Goal: Task Accomplishment & Management: Manage account settings

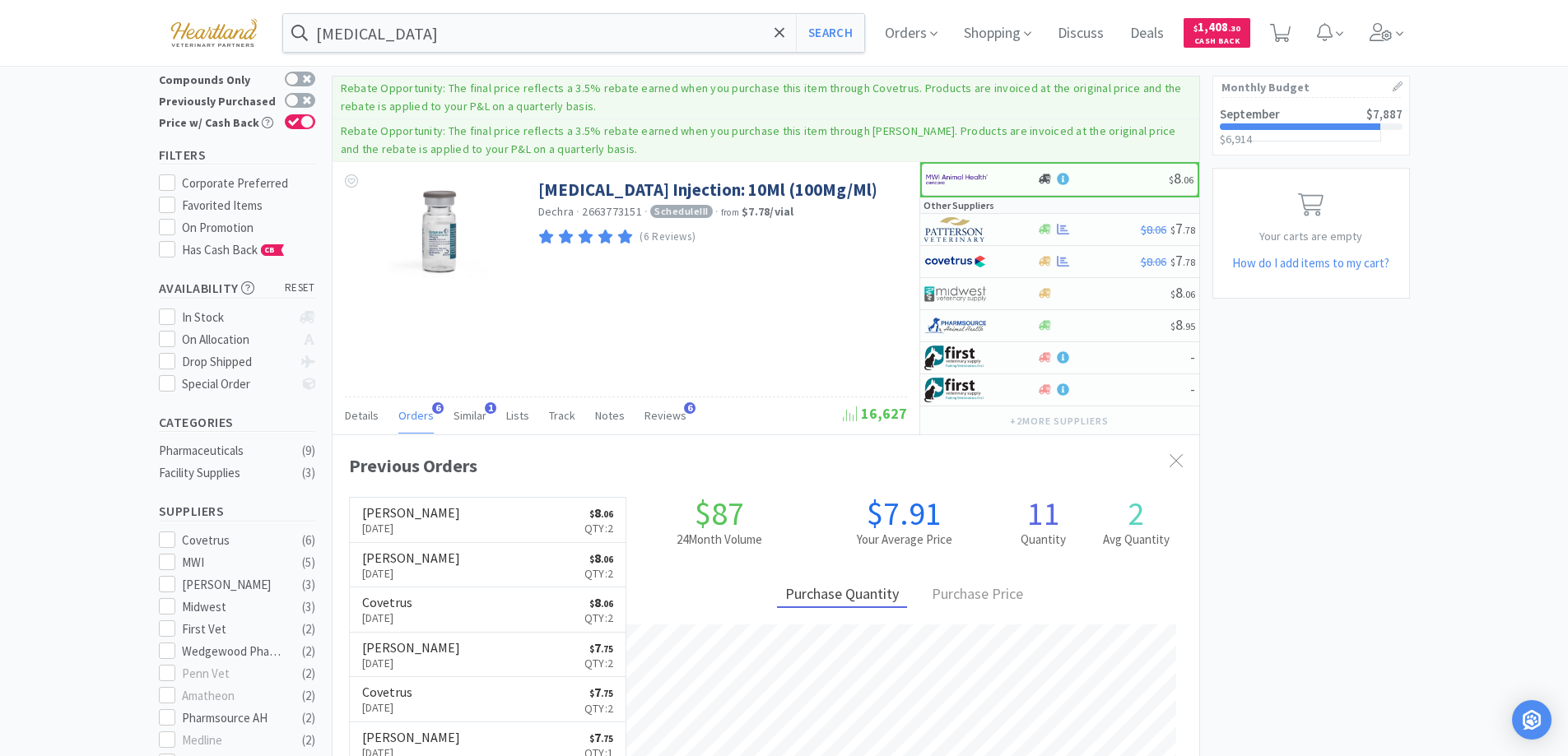
scroll to position [426, 867]
click at [938, 30] on icon at bounding box center [934, 34] width 7 height 15
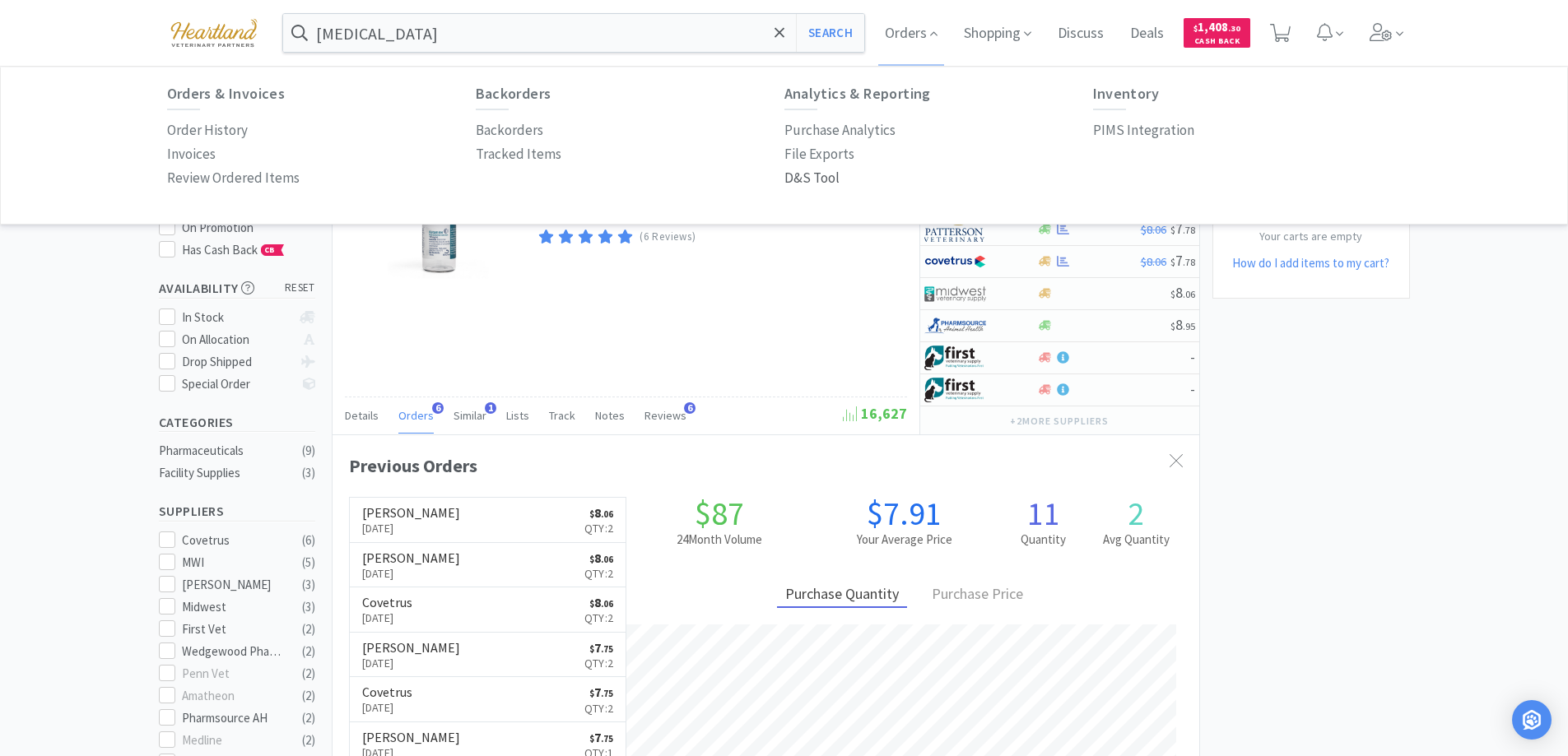
click at [814, 180] on p "D&S Tool" at bounding box center [812, 178] width 55 height 22
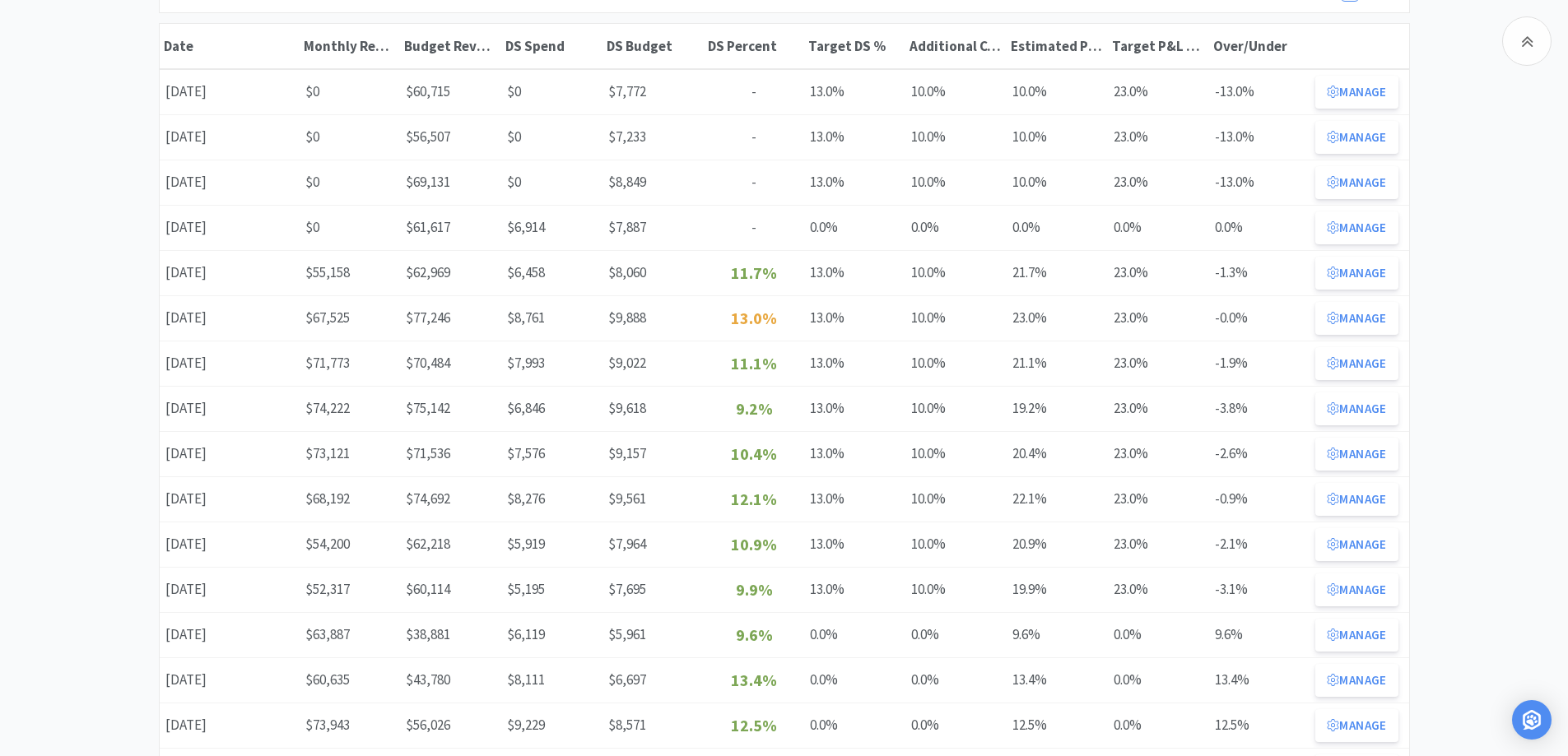
scroll to position [247, 0]
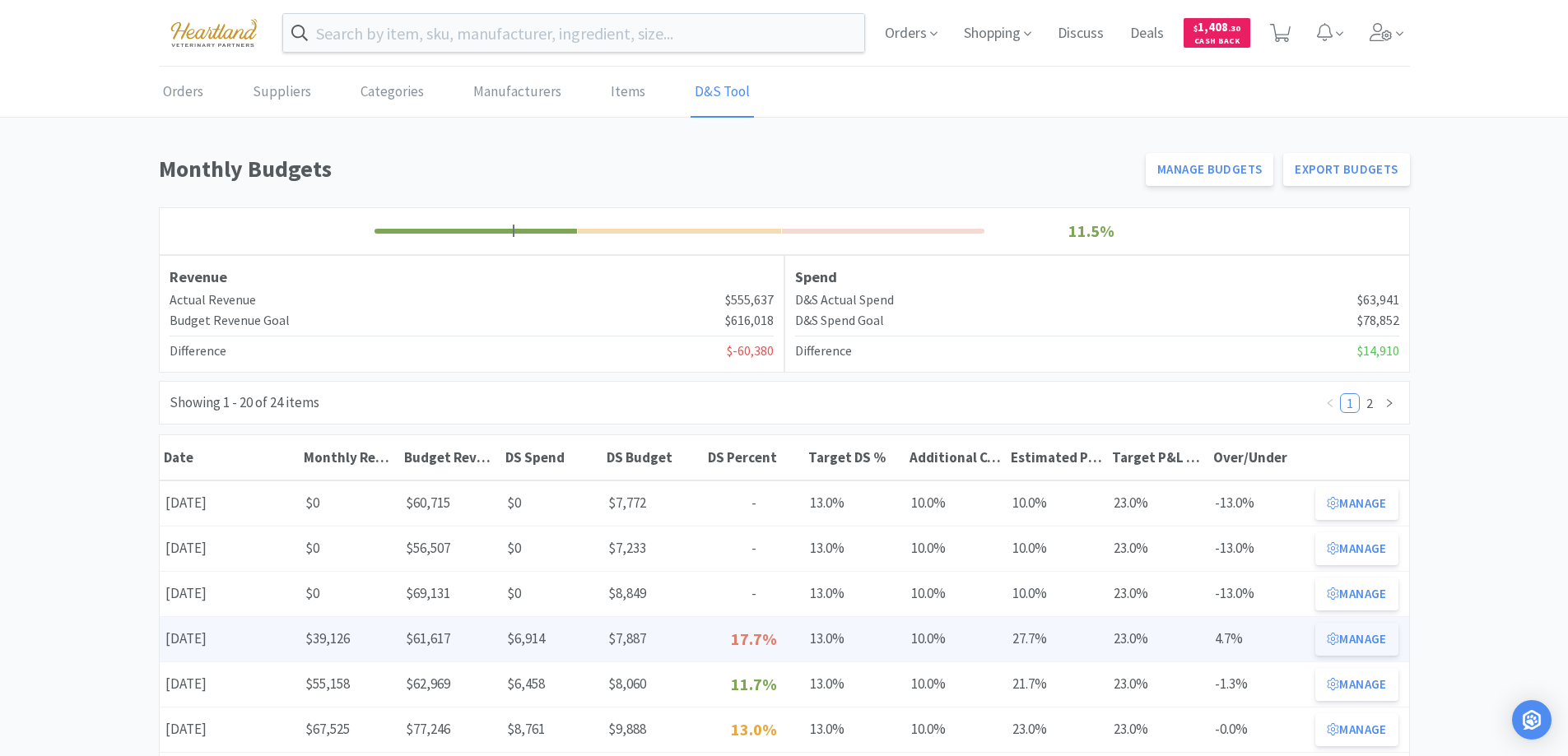
click at [1367, 632] on button "Manage" at bounding box center [1356, 639] width 82 height 33
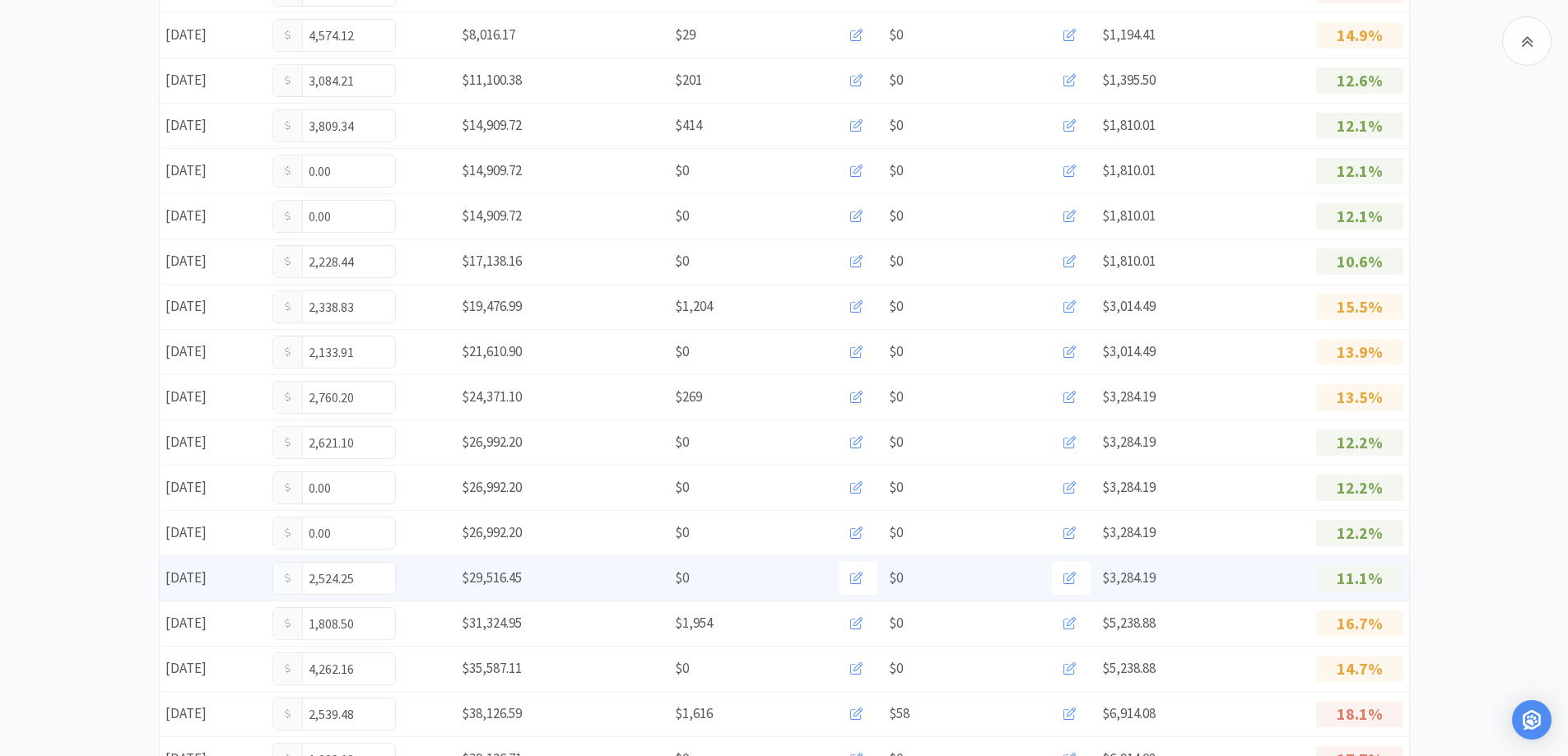
scroll to position [658, 0]
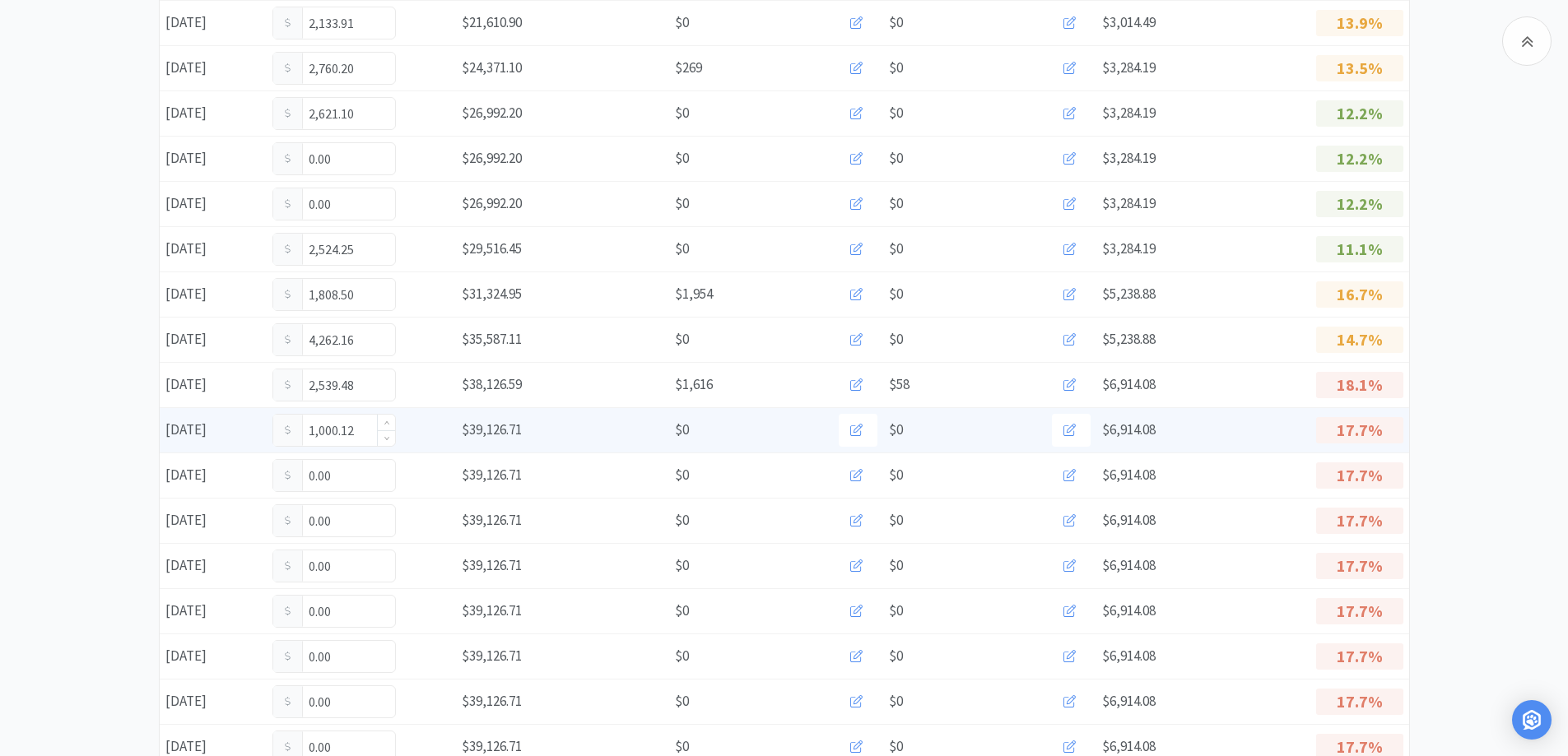
click at [358, 425] on input "1,000.12" at bounding box center [335, 430] width 122 height 31
type input "1"
type input "2,519.00"
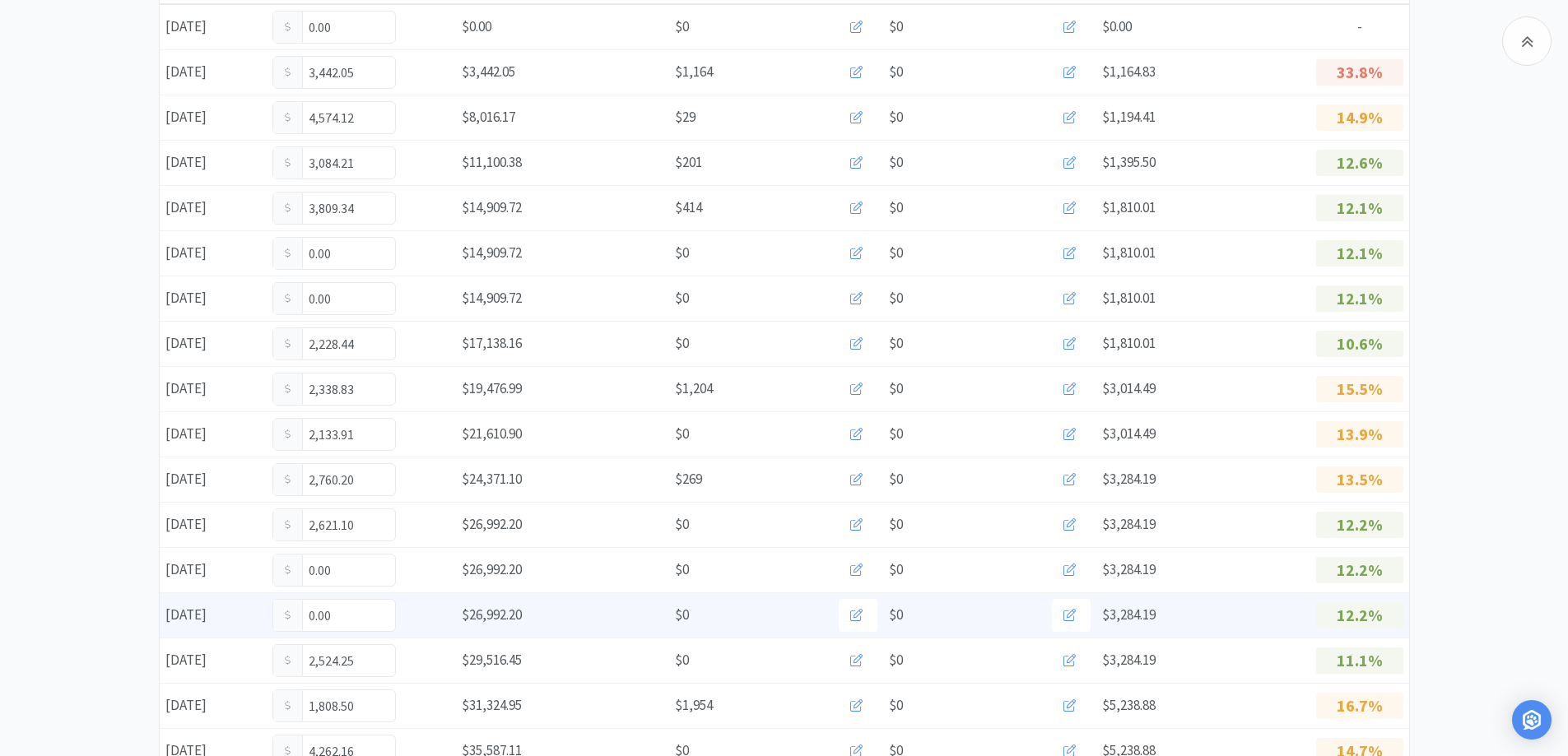
scroll to position [0, 0]
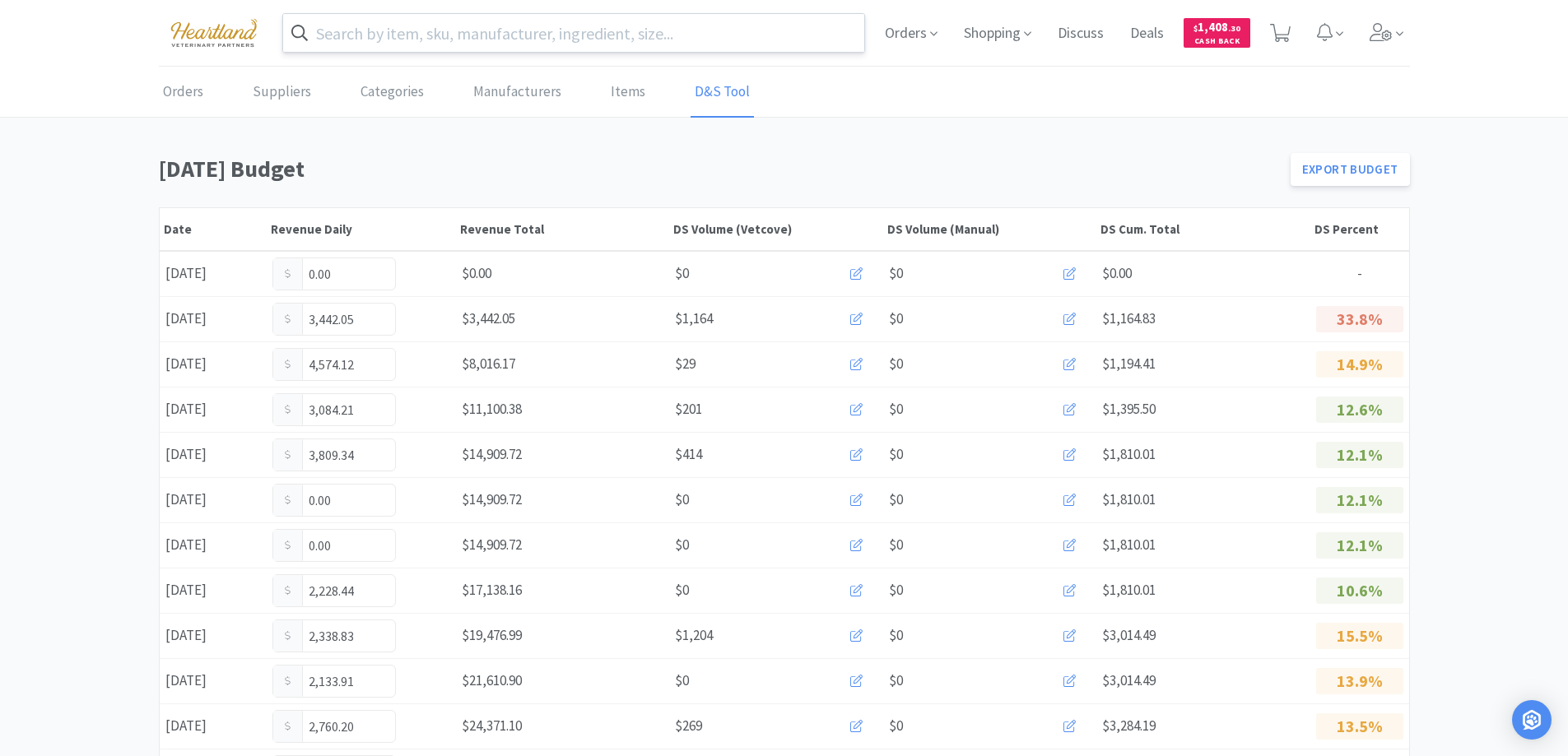
click at [378, 37] on input "text" at bounding box center [574, 33] width 582 height 38
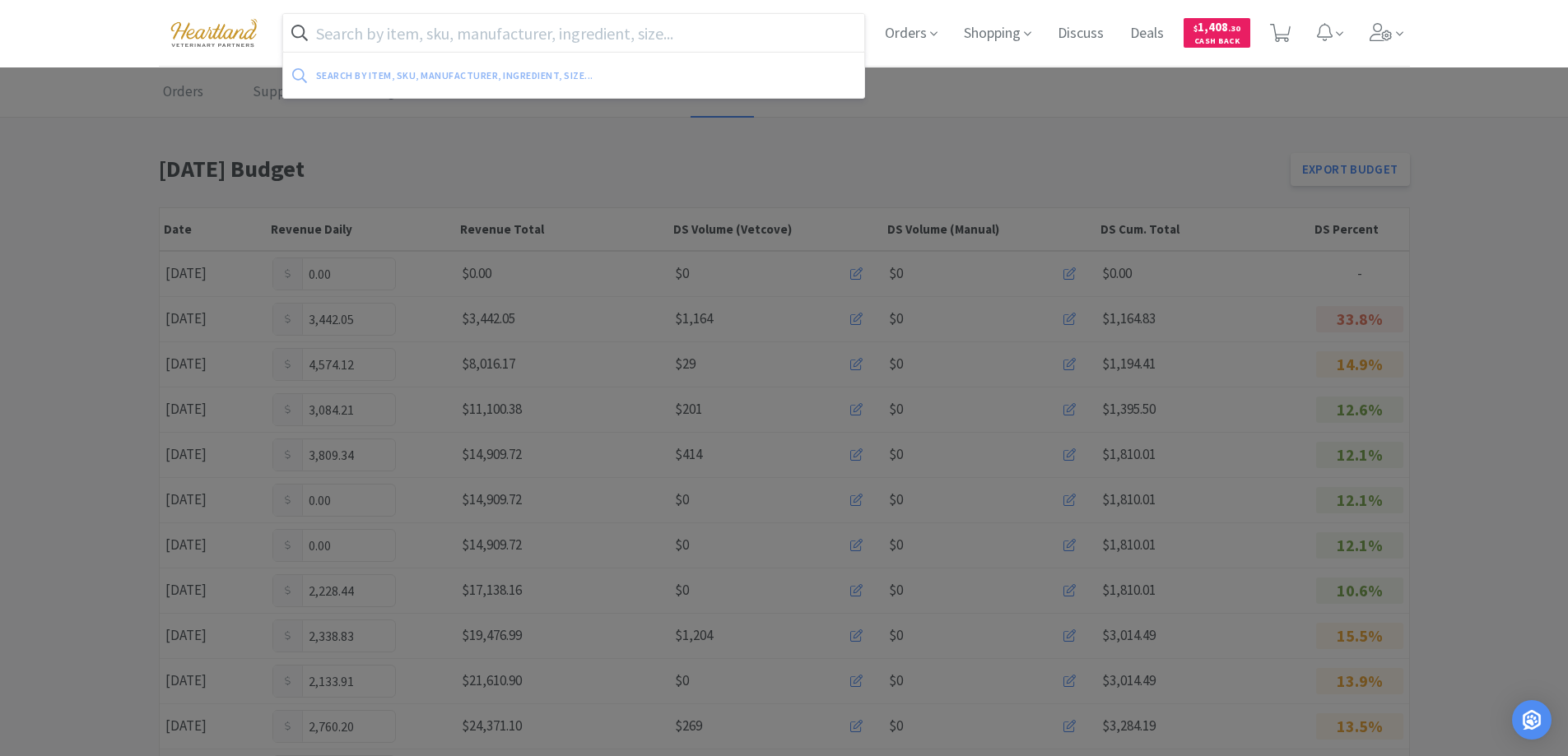
type input "p"
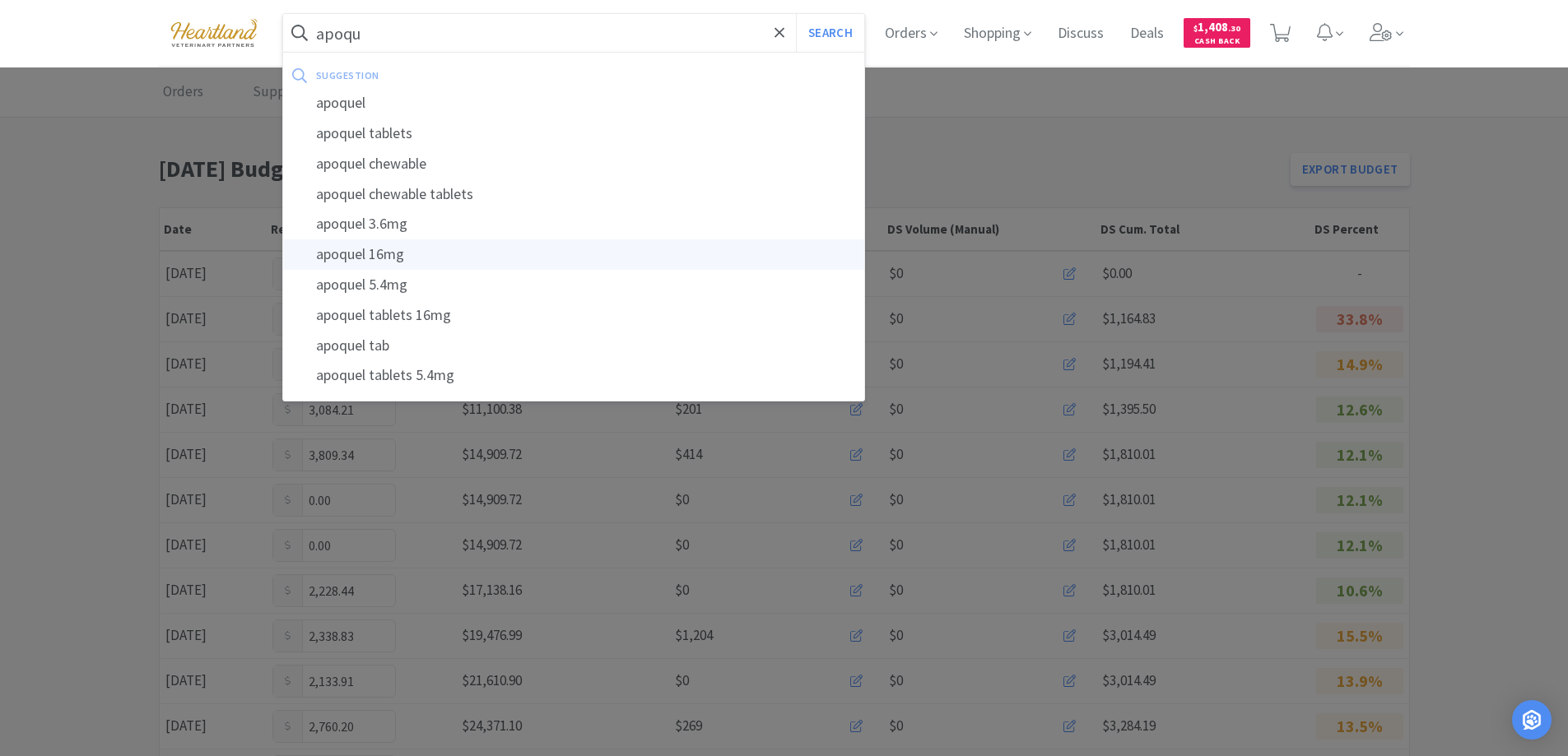
click at [397, 244] on div "apoquel 16mg" at bounding box center [574, 254] width 582 height 30
type input "apoquel 16mg"
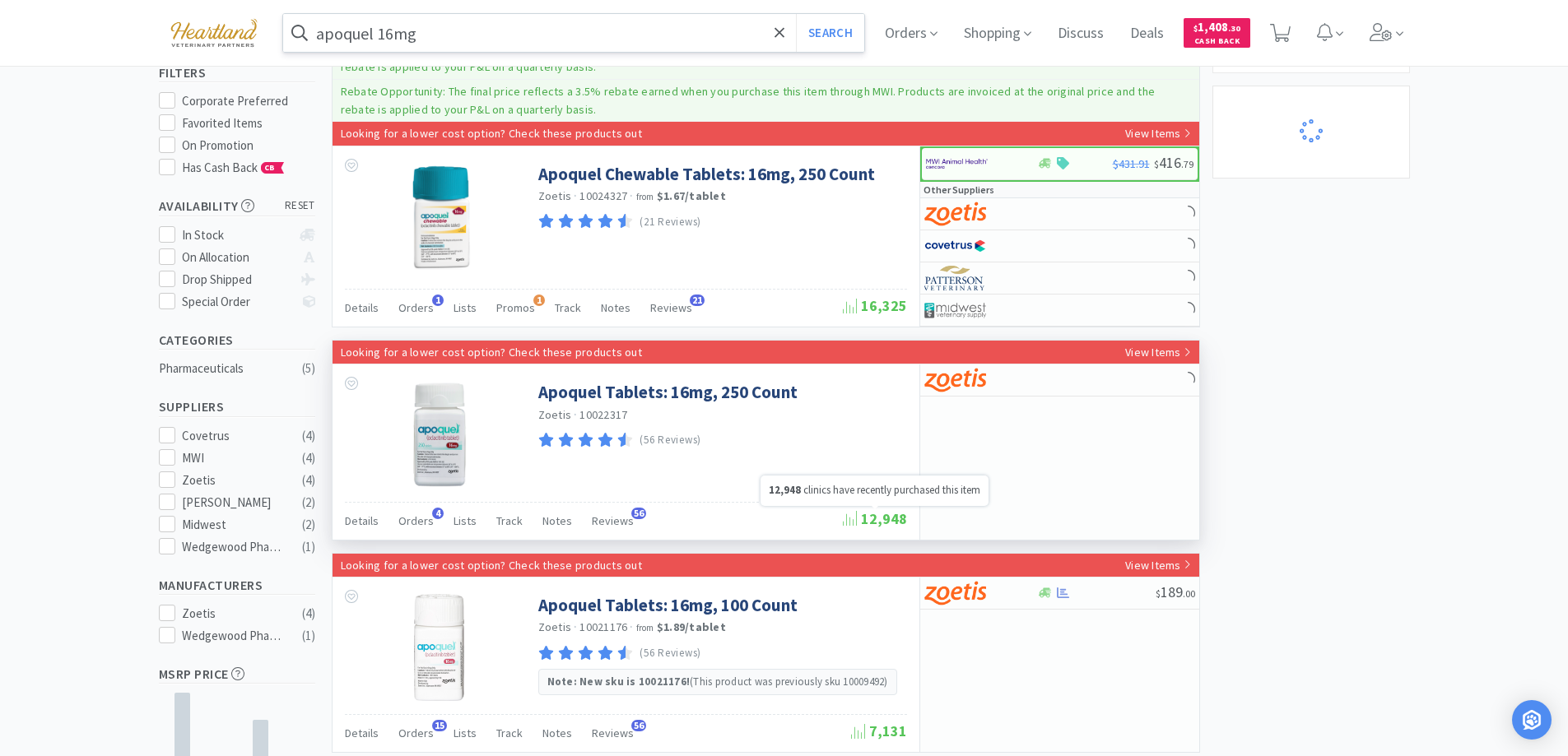
scroll to position [329, 0]
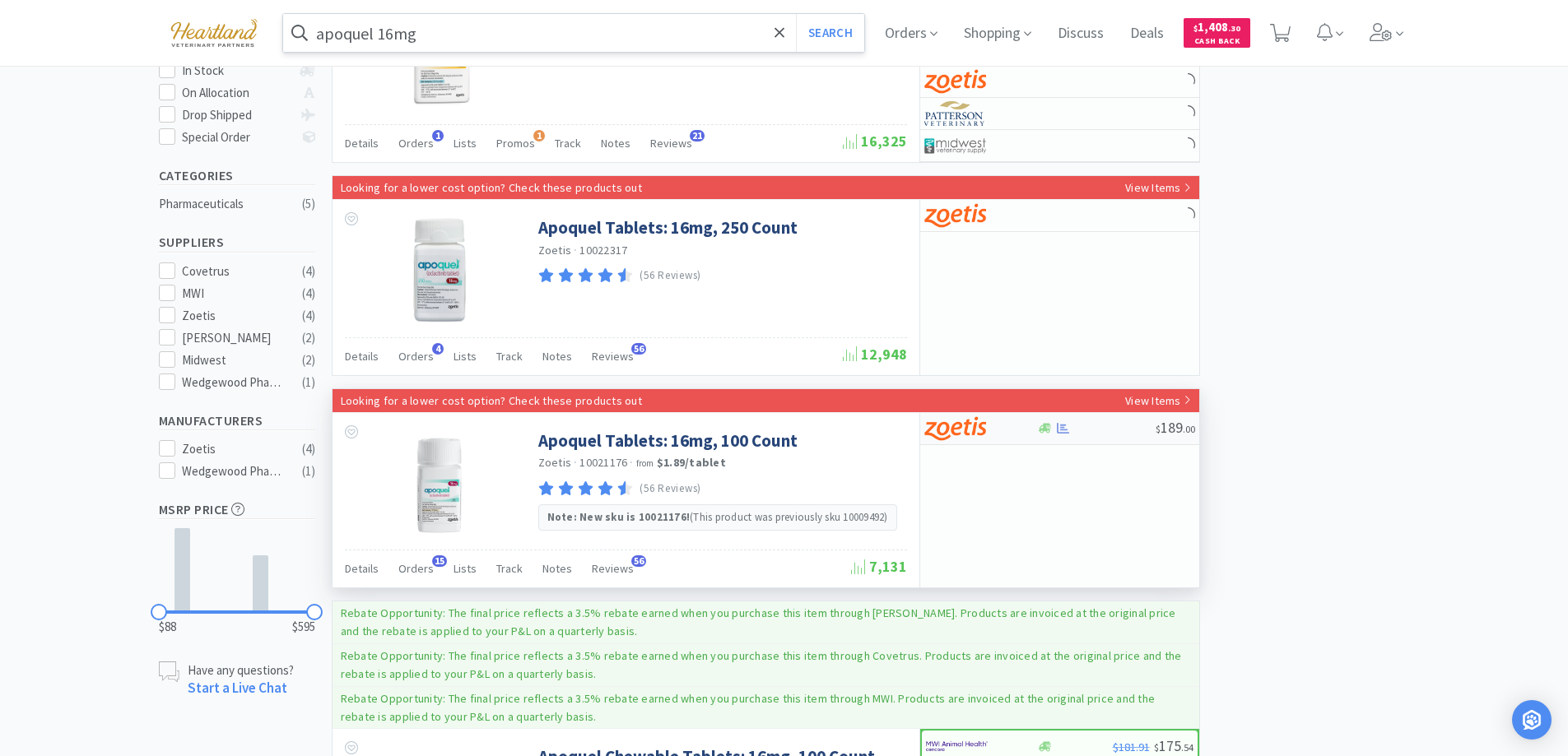
click at [1013, 429] on div at bounding box center [970, 428] width 91 height 28
select select "1"
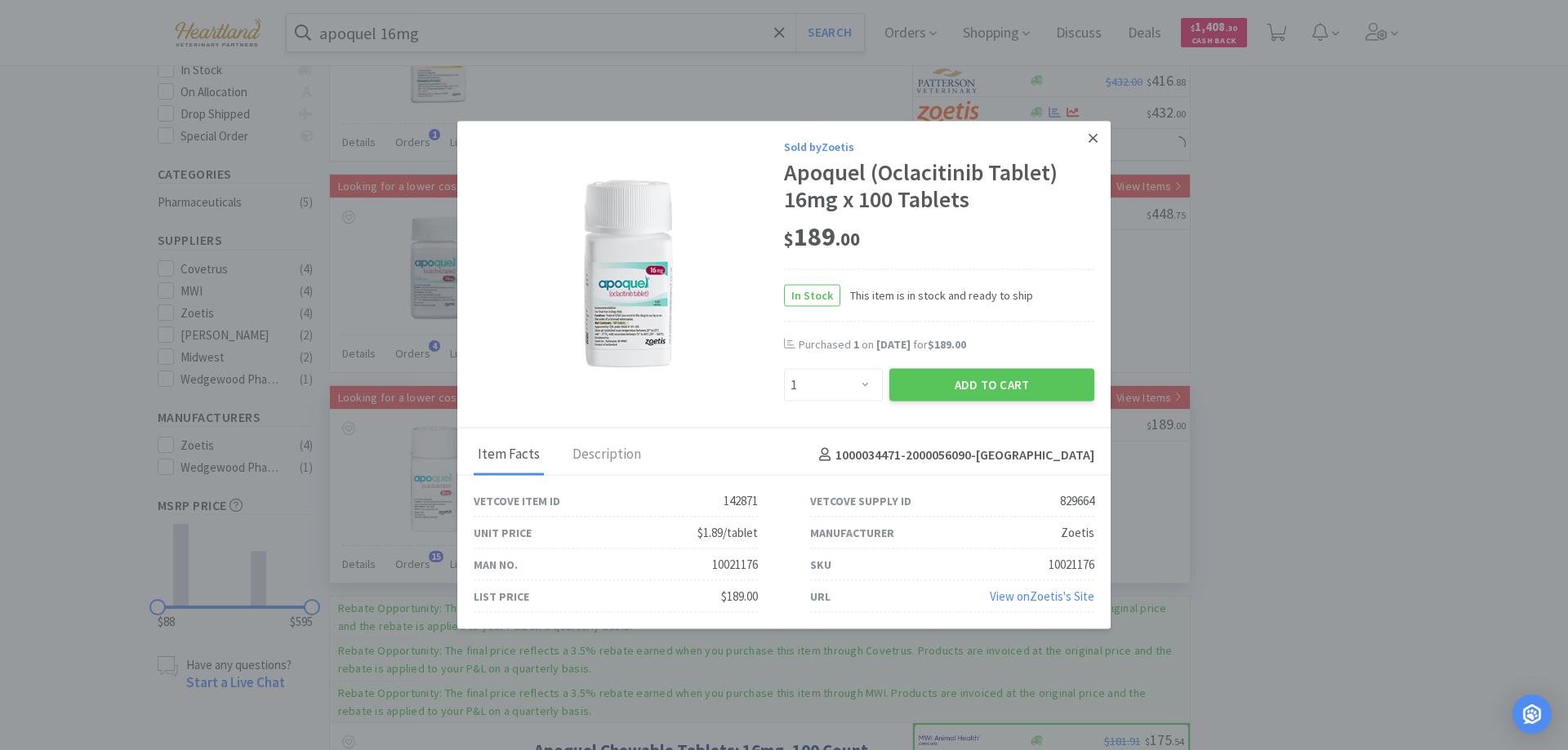
click at [1095, 133] on icon at bounding box center [1093, 138] width 9 height 15
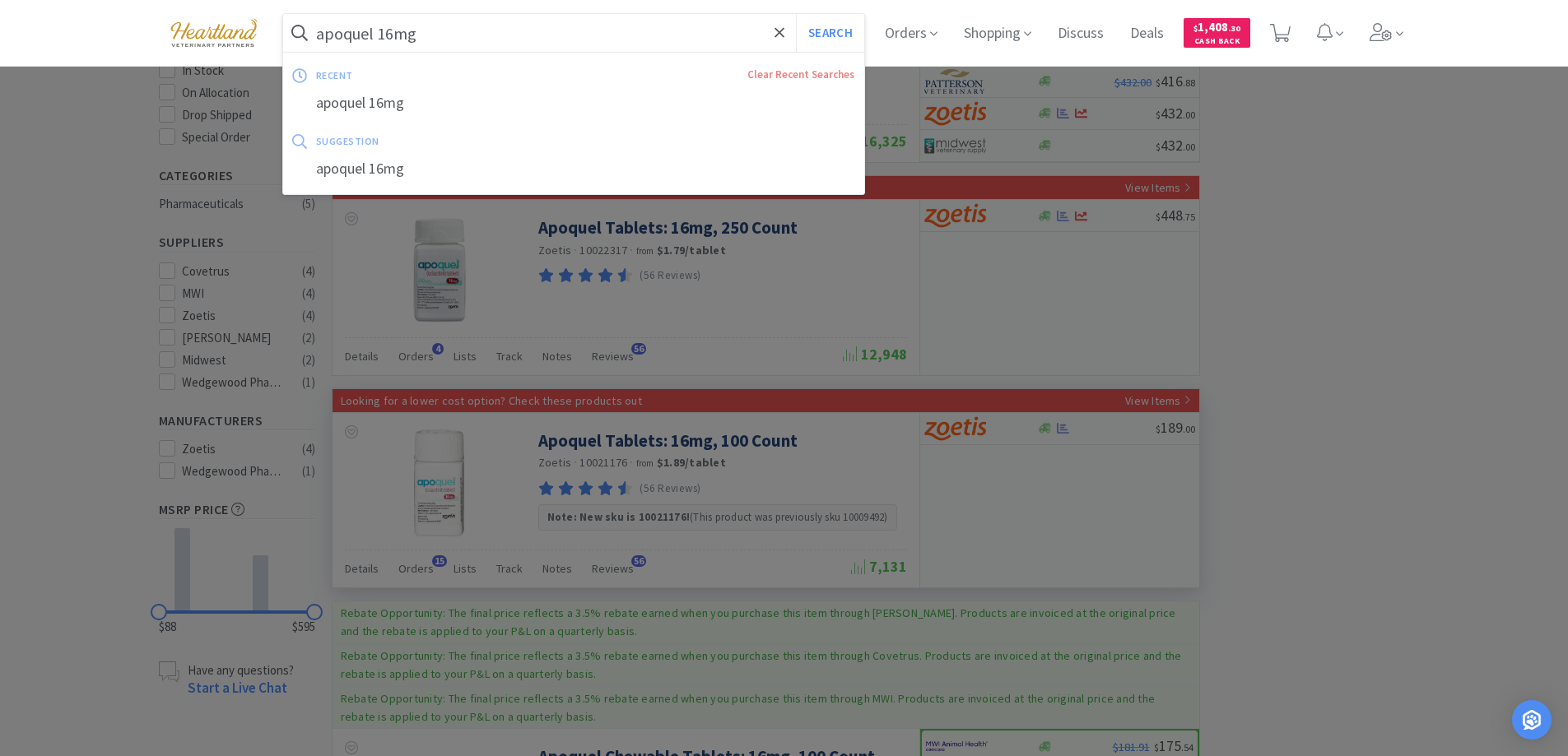
click at [550, 44] on input "apoquel 16mg" at bounding box center [574, 33] width 582 height 38
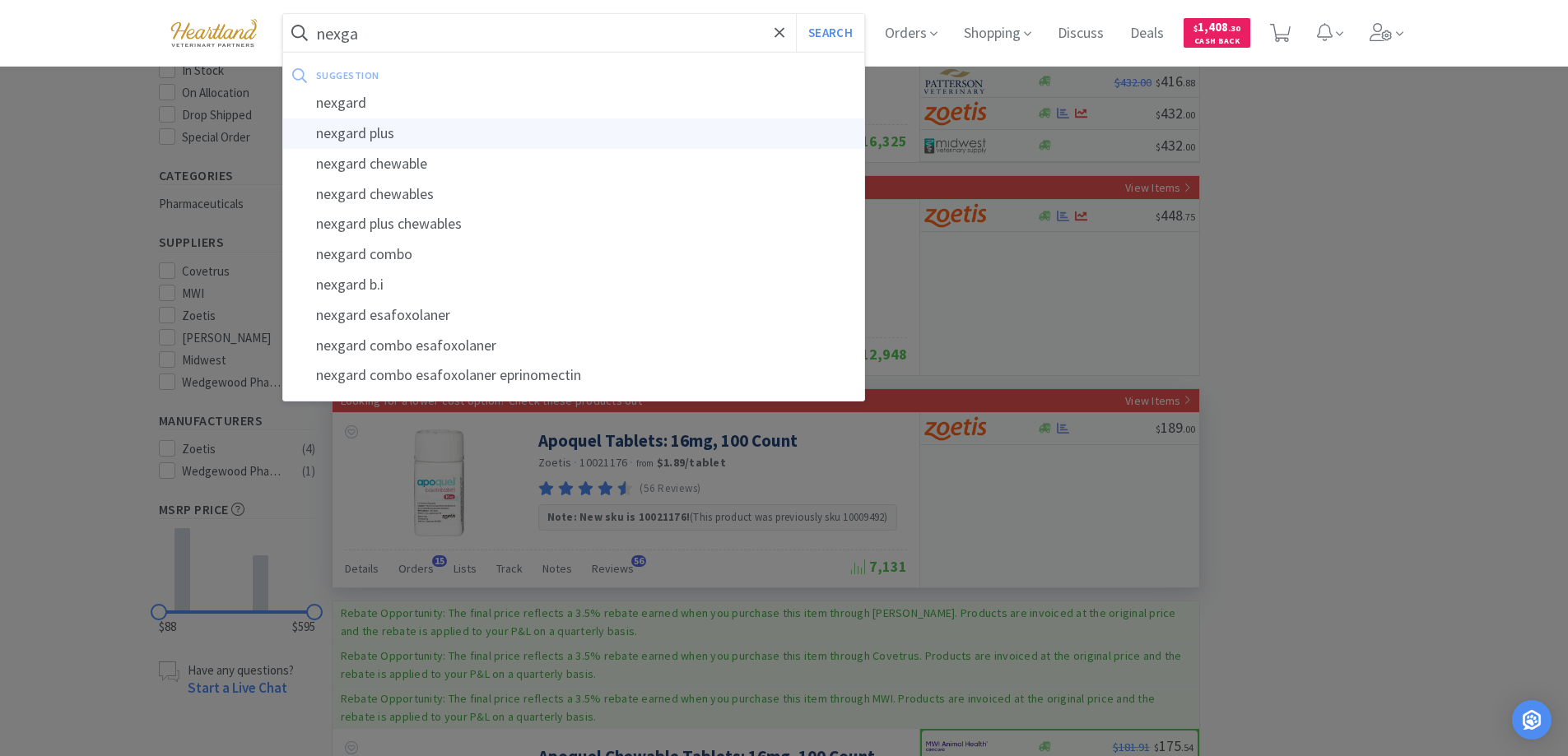
click at [411, 133] on div "nexgard plus" at bounding box center [574, 133] width 582 height 30
type input "nexgard plus"
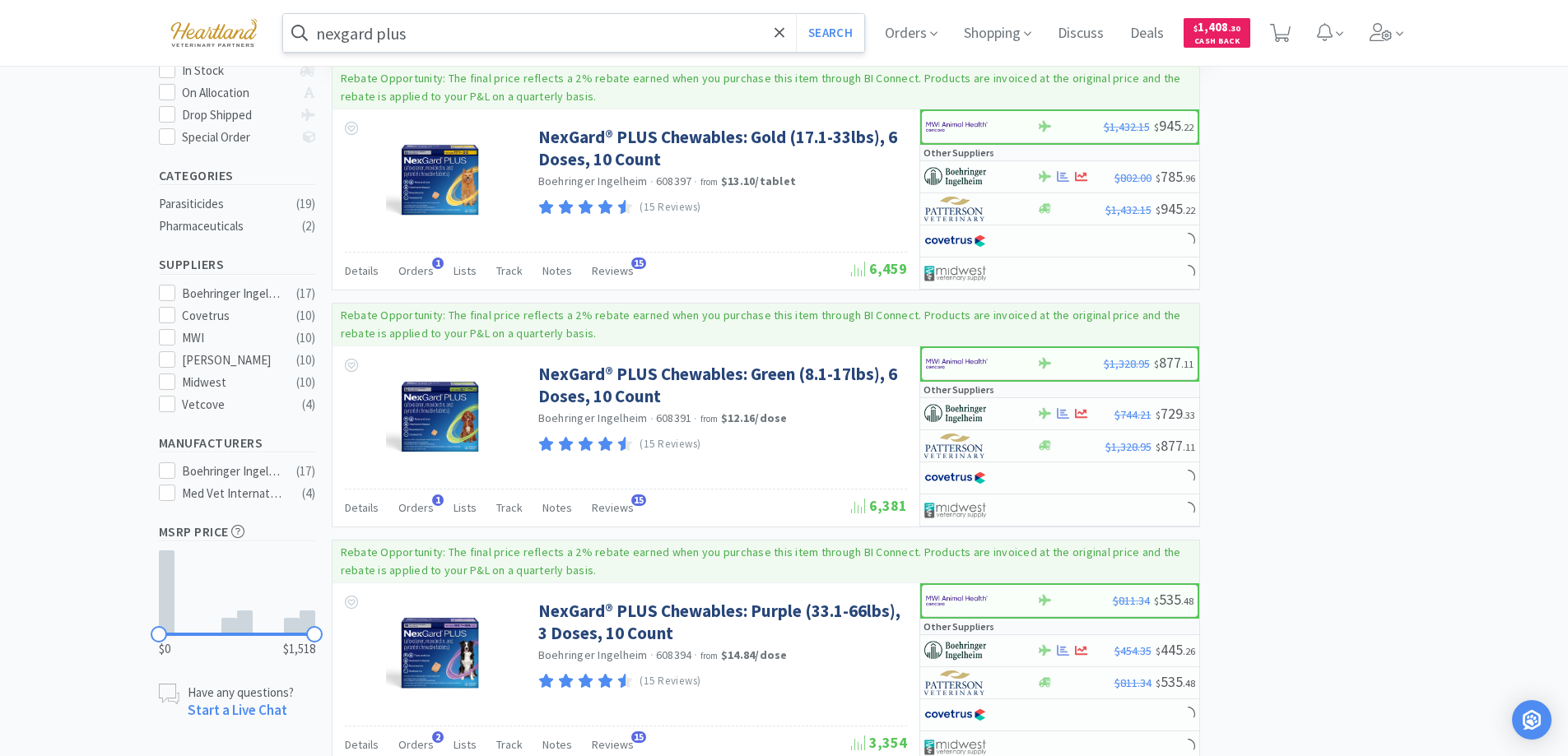
scroll to position [411, 0]
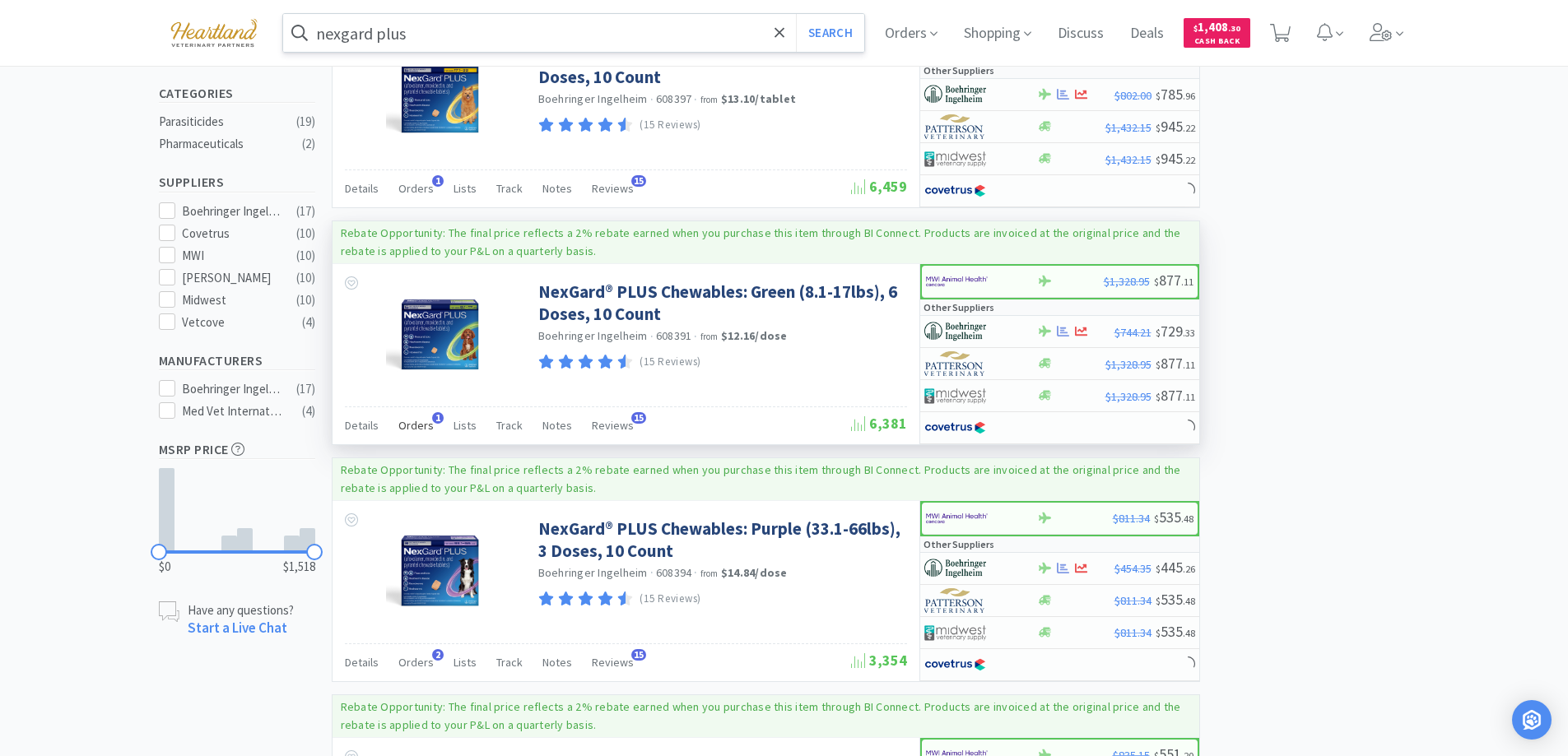
click at [414, 417] on div "Orders 1" at bounding box center [415, 427] width 35 height 31
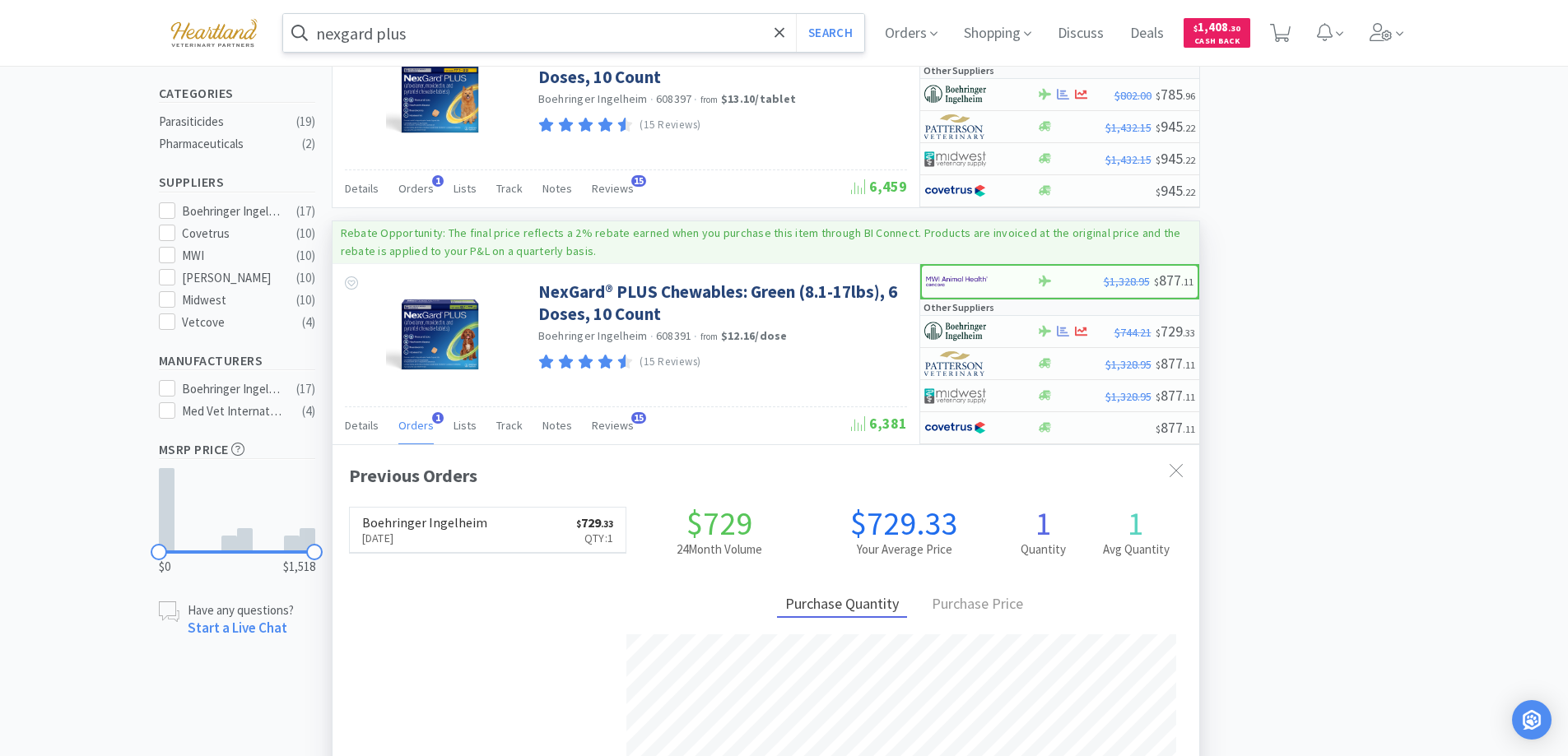
scroll to position [426, 867]
click at [414, 417] on div "Orders 1" at bounding box center [415, 427] width 35 height 31
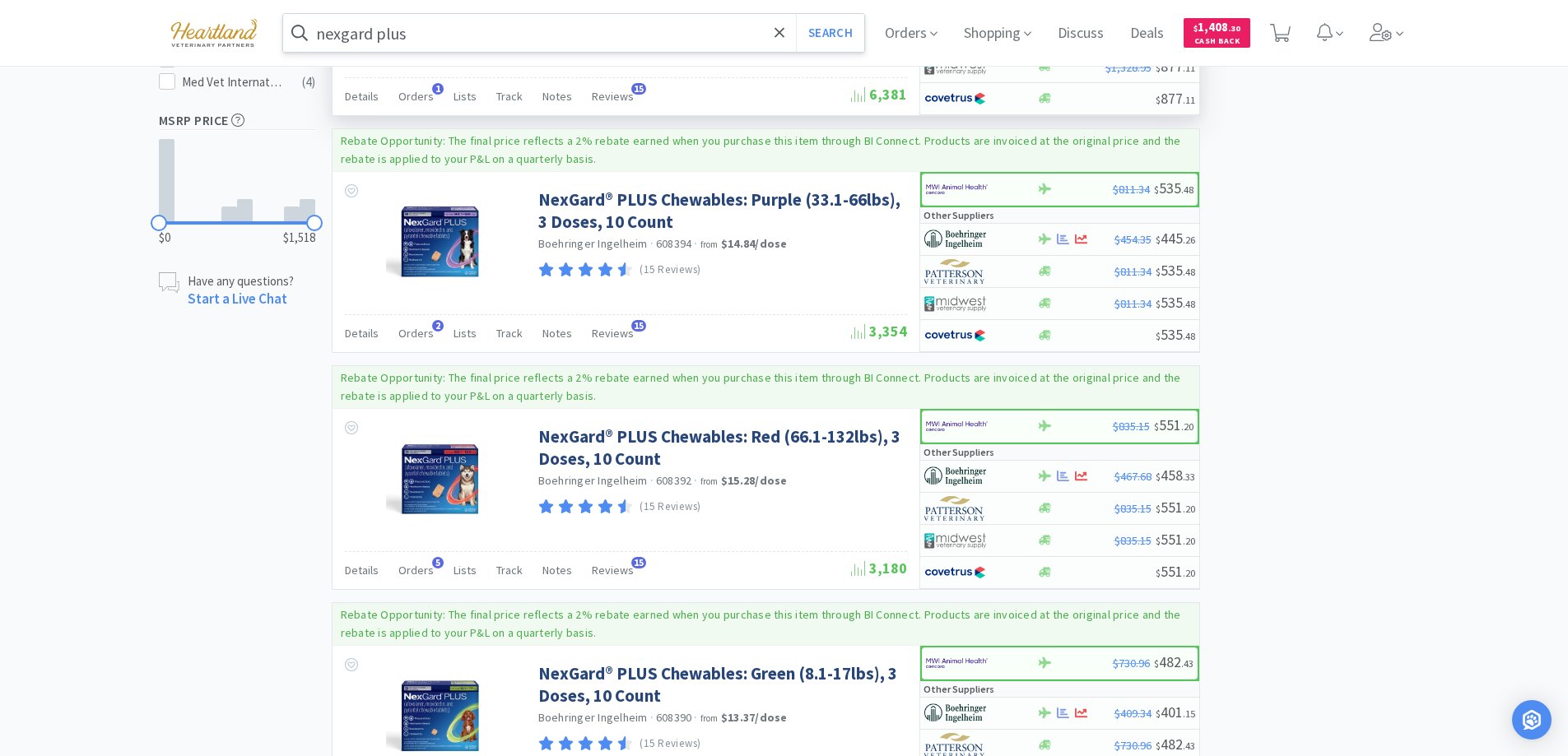
scroll to position [987, 0]
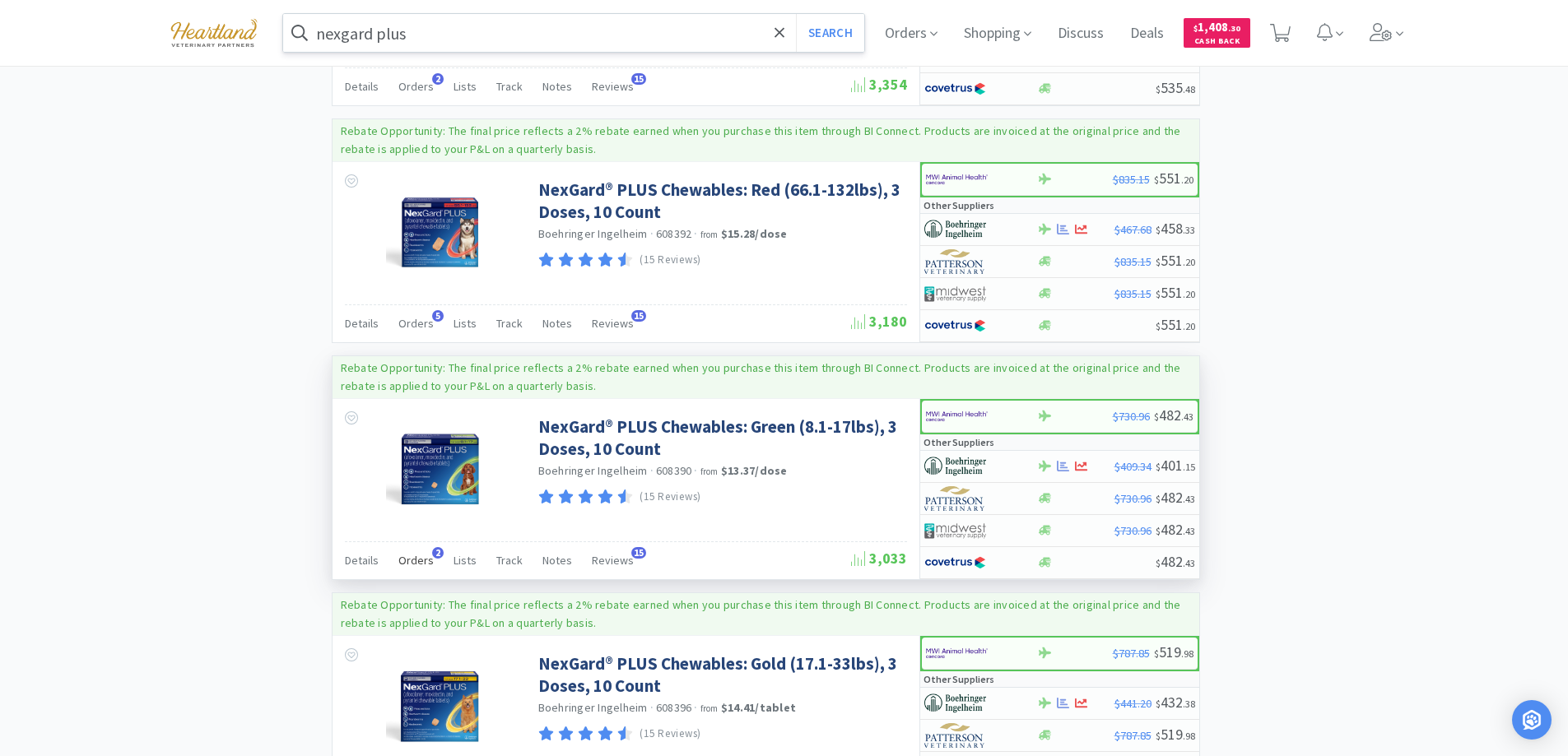
click at [401, 561] on span "Orders" at bounding box center [415, 560] width 35 height 15
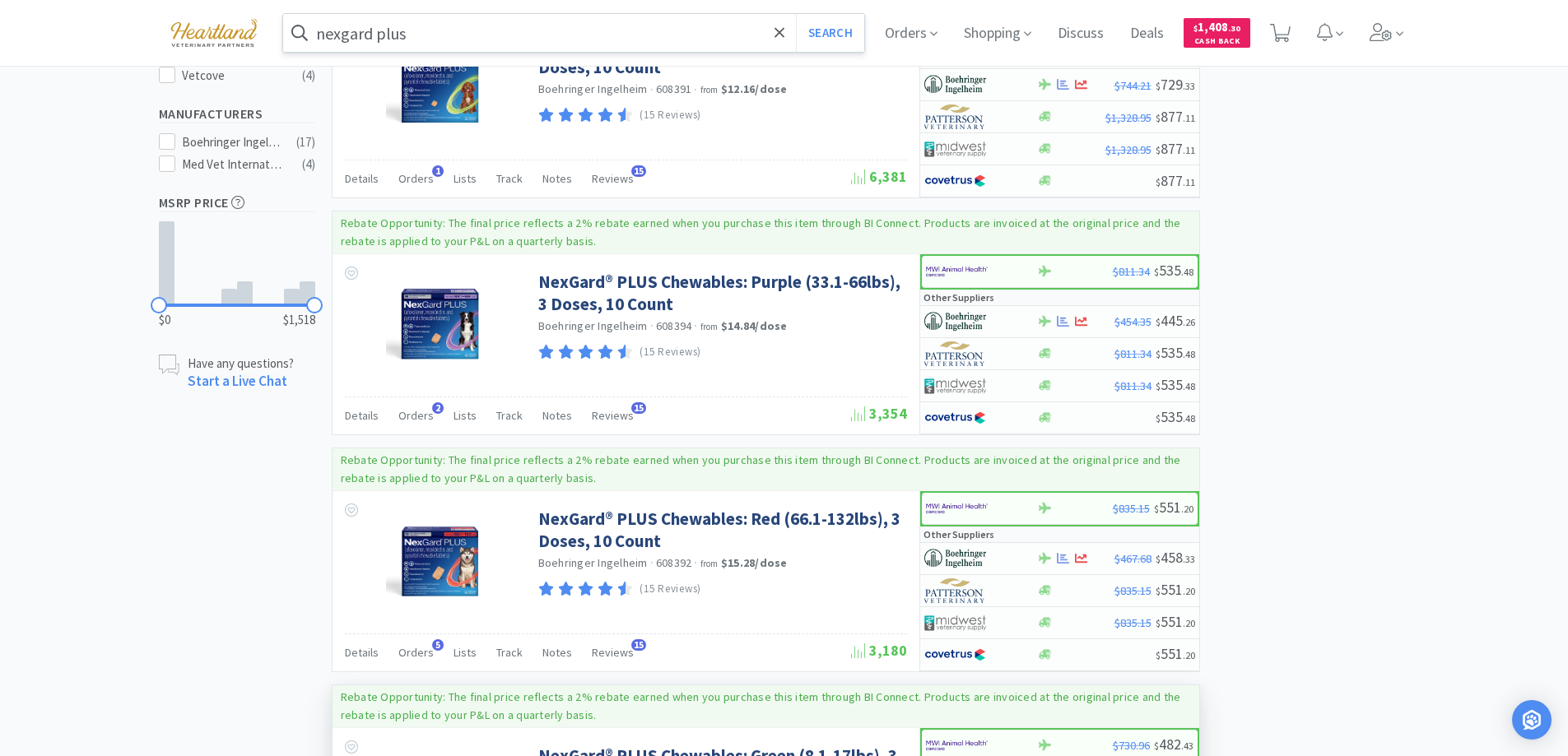
scroll to position [493, 0]
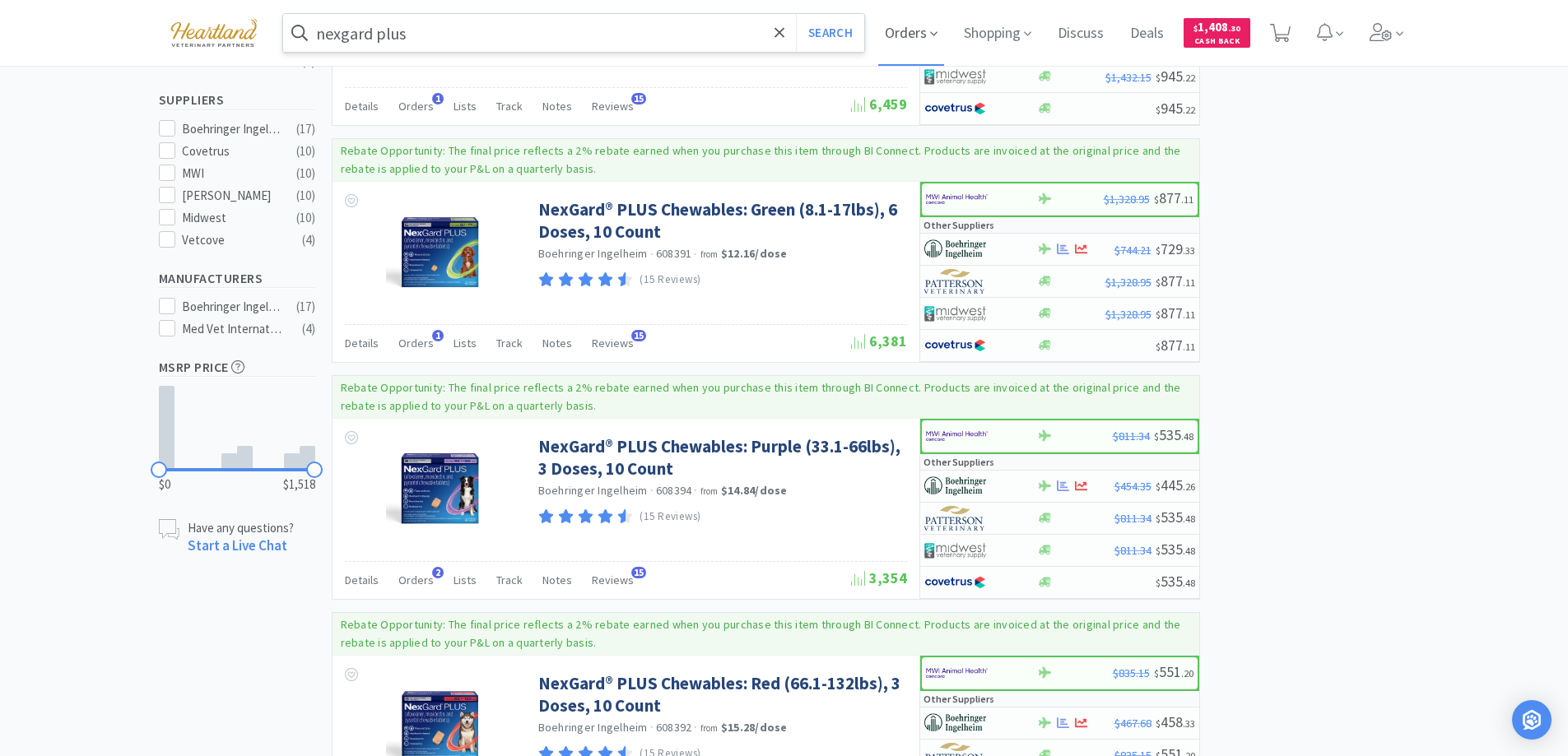
click at [923, 33] on span "Orders" at bounding box center [911, 33] width 66 height 66
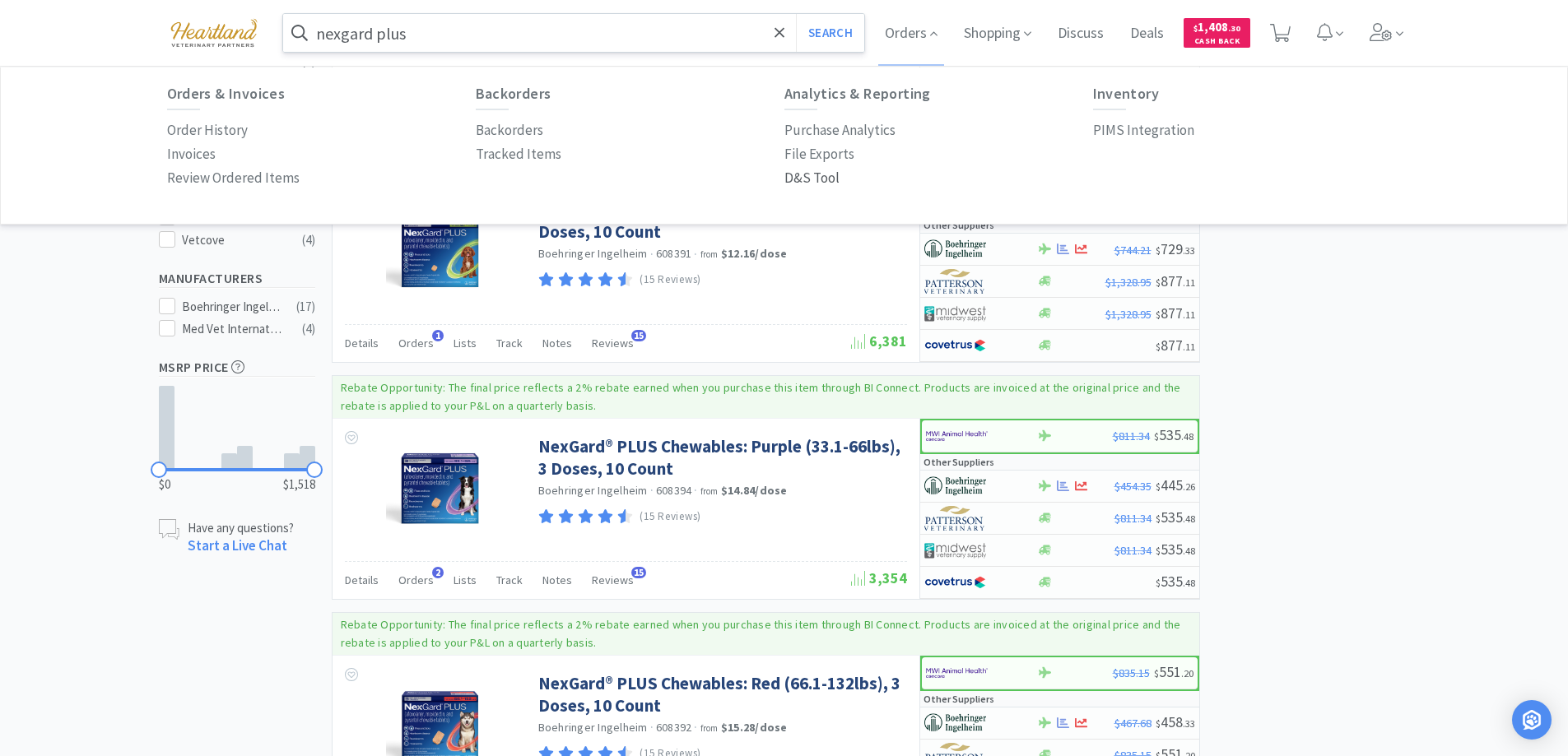
click at [785, 184] on p "D&S Tool" at bounding box center [812, 178] width 55 height 22
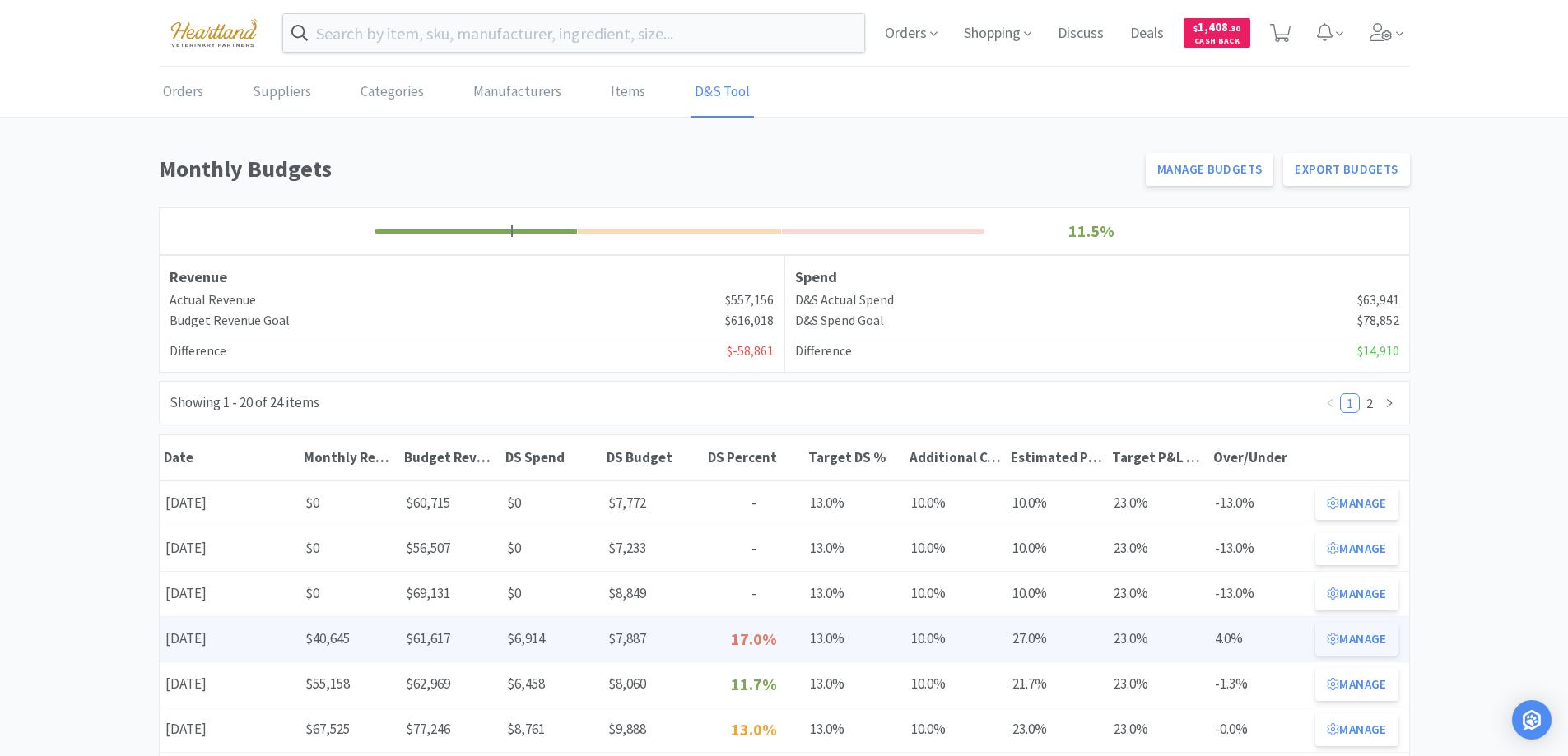
click at [1370, 643] on button "Manage" at bounding box center [1356, 639] width 82 height 33
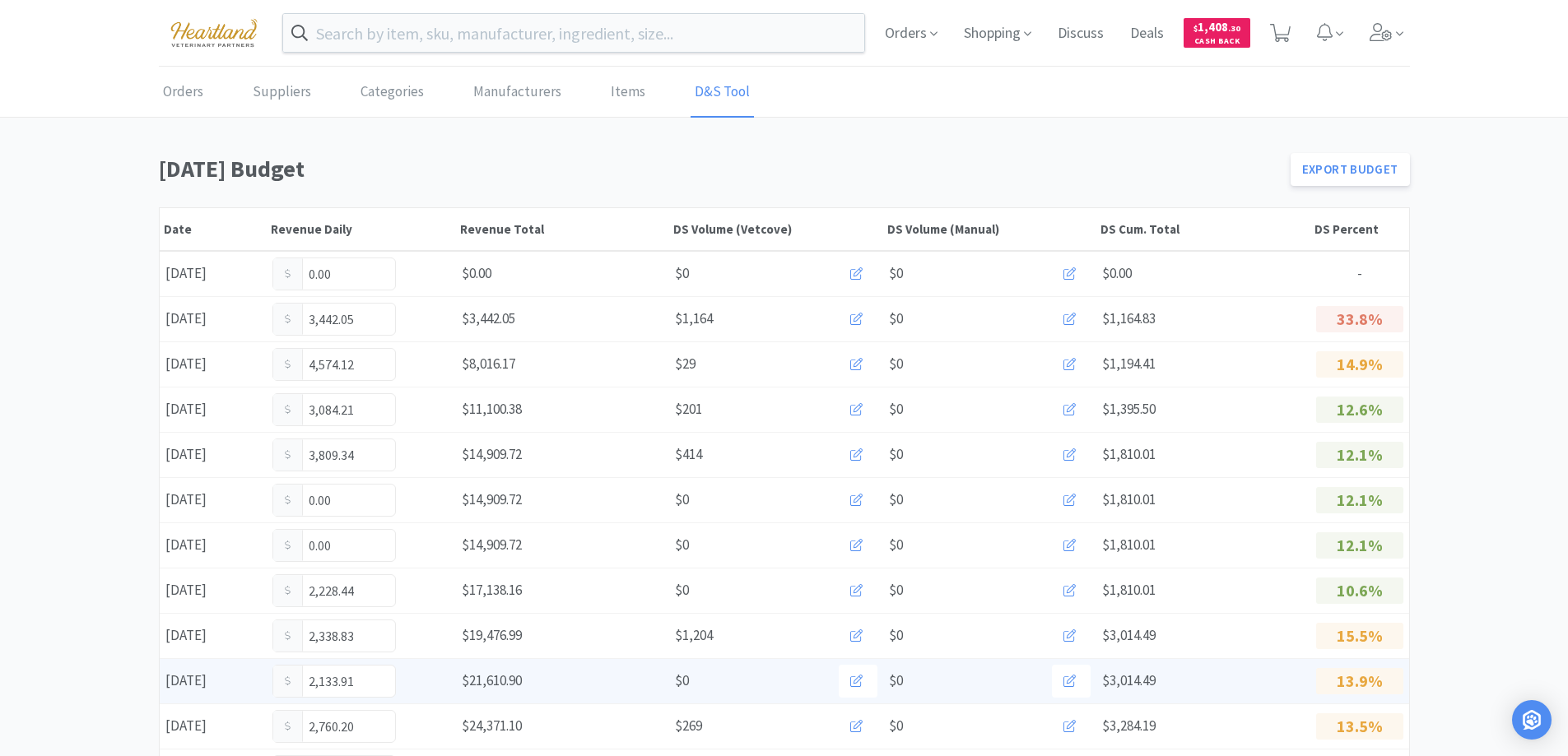
scroll to position [493, 0]
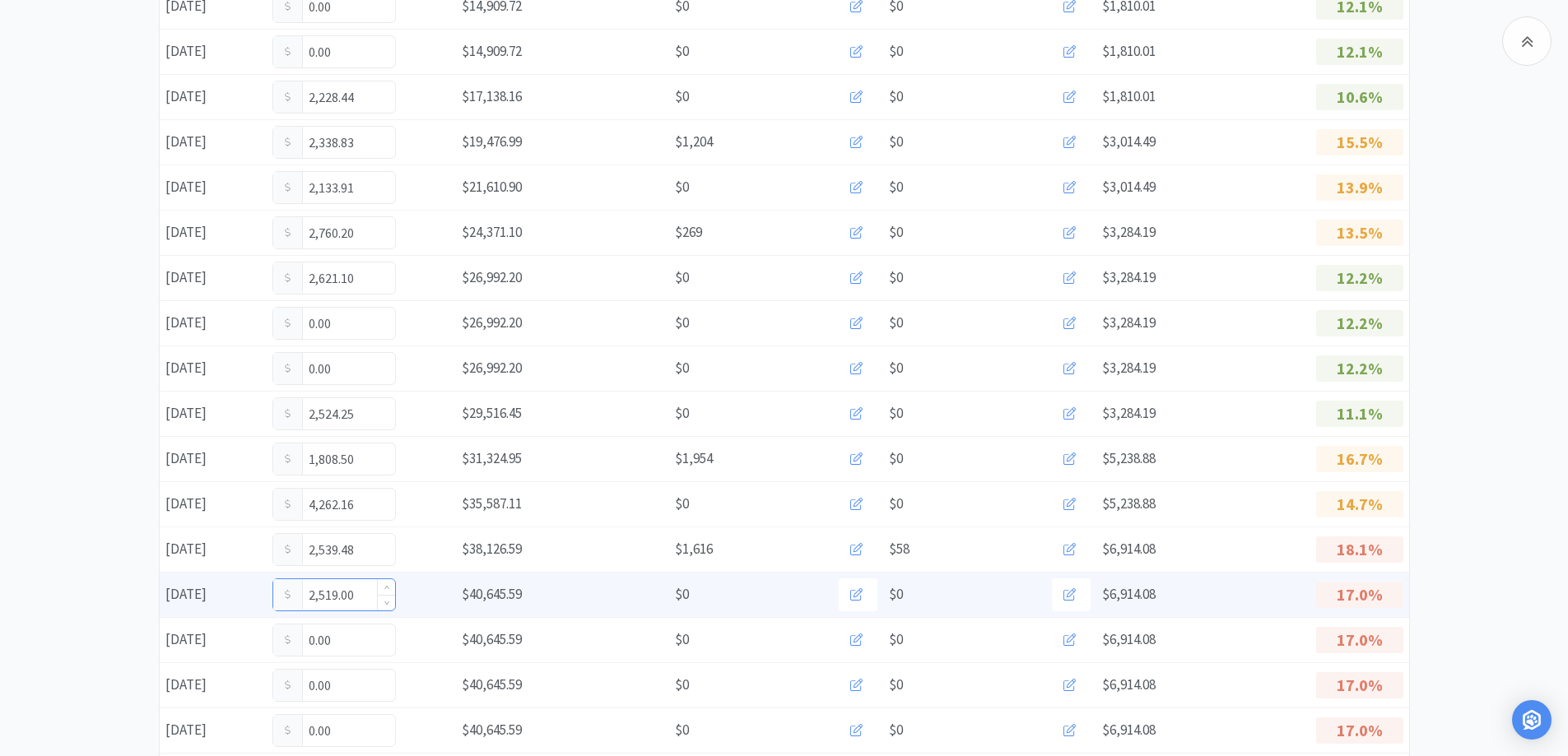
click at [360, 593] on input "2,519.00" at bounding box center [335, 595] width 122 height 31
type input "2"
type input "2,604.9*"
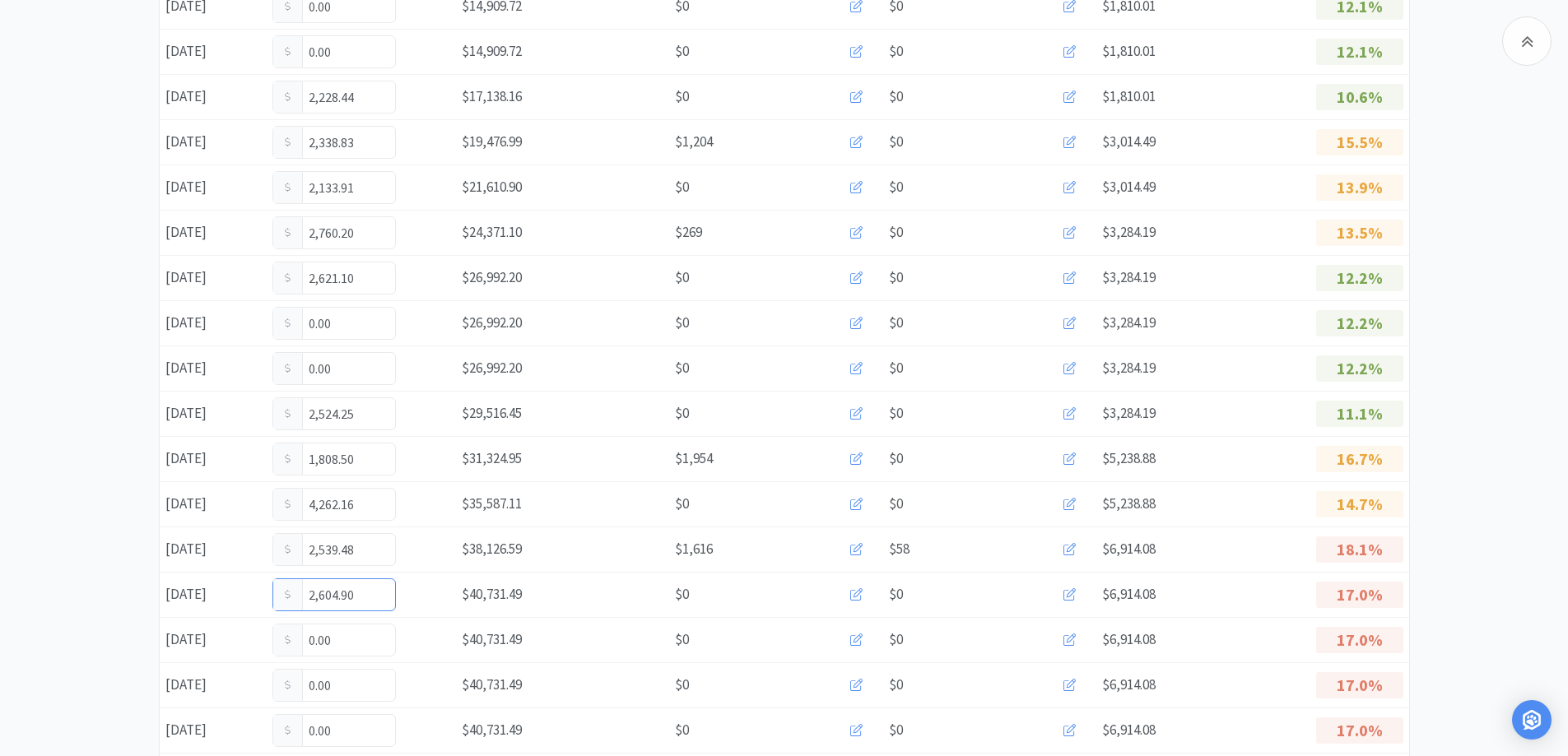
click at [360, 593] on input "2,604.90" at bounding box center [335, 595] width 122 height 31
type input "2,684.94"
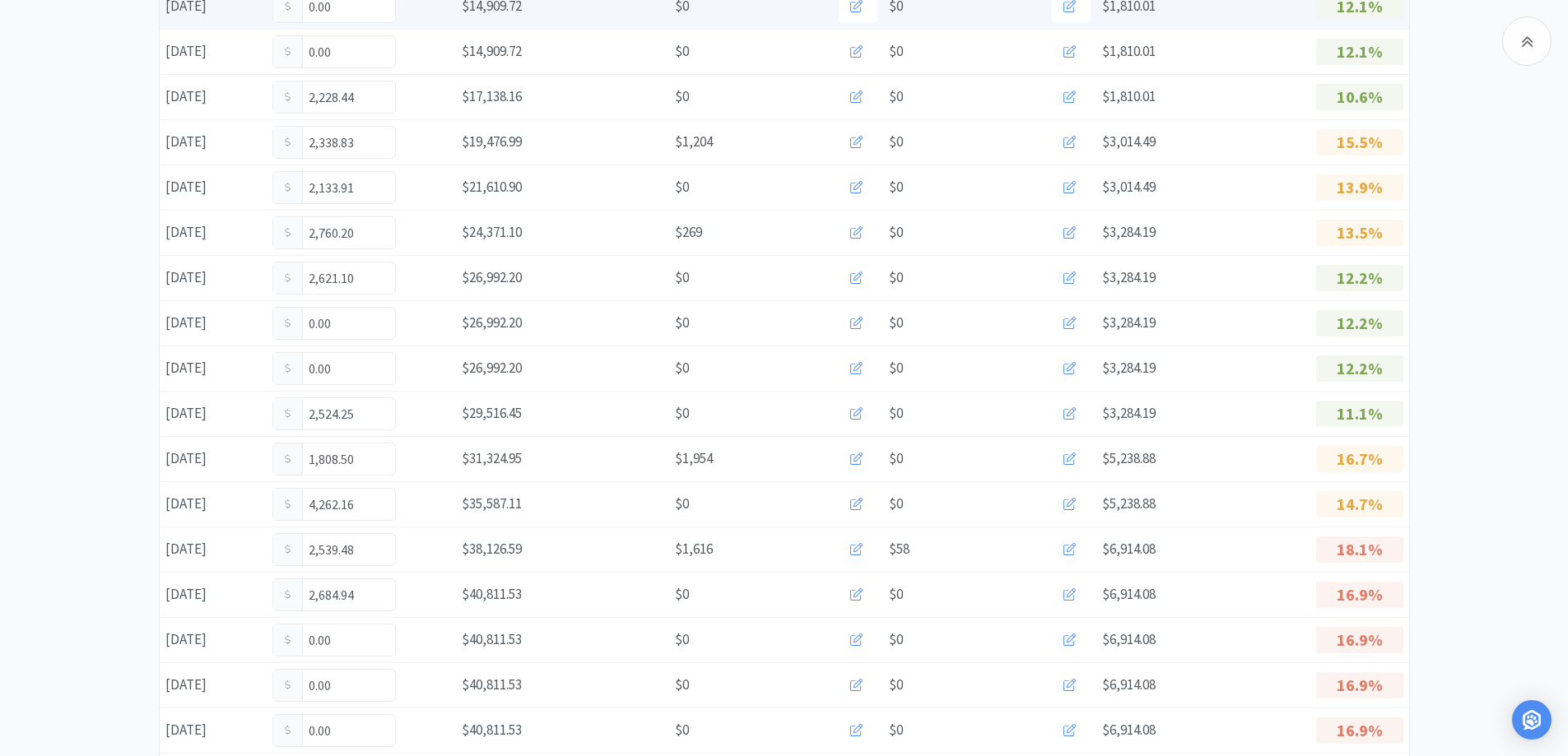
scroll to position [740, 0]
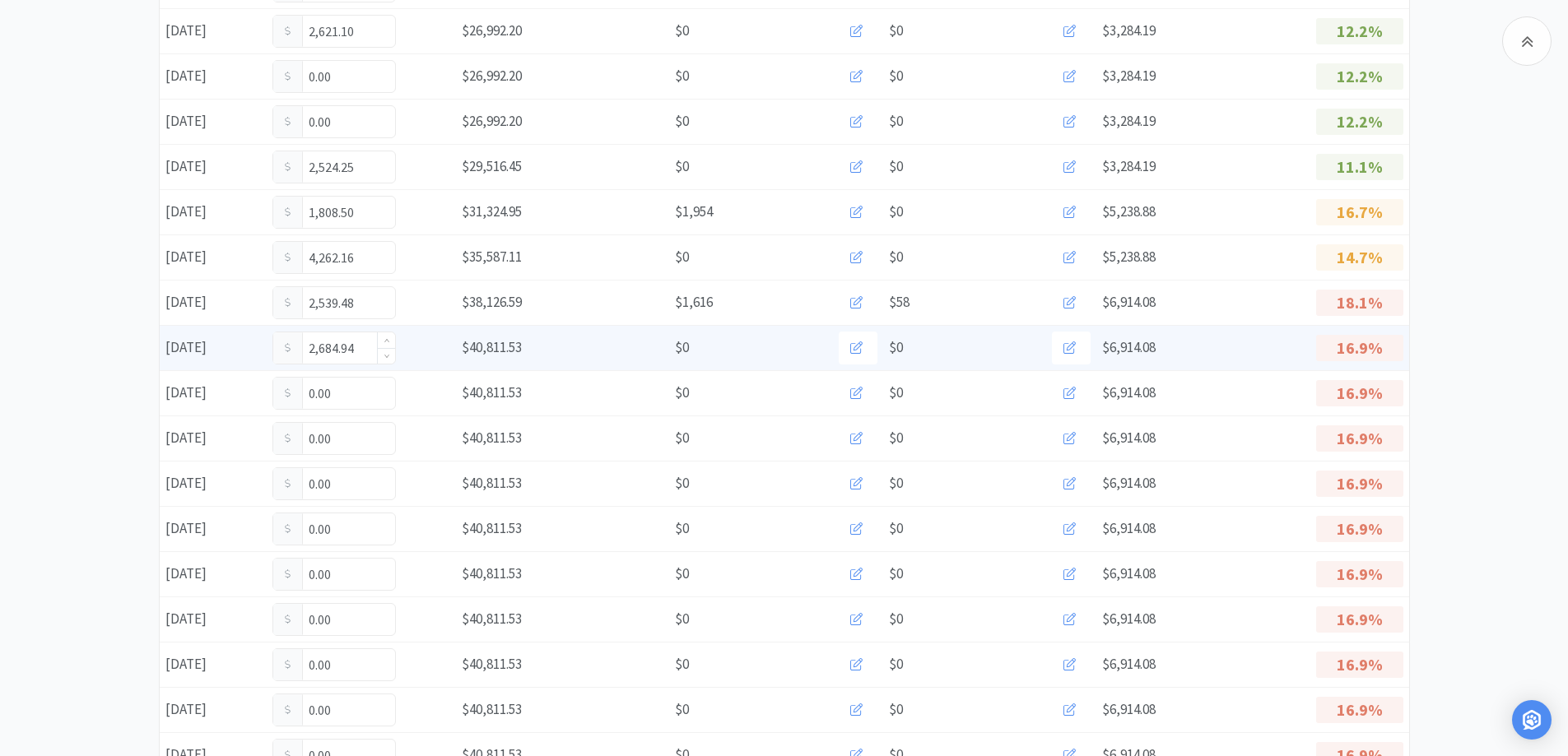
click at [353, 340] on input "2,684.94" at bounding box center [335, 348] width 122 height 31
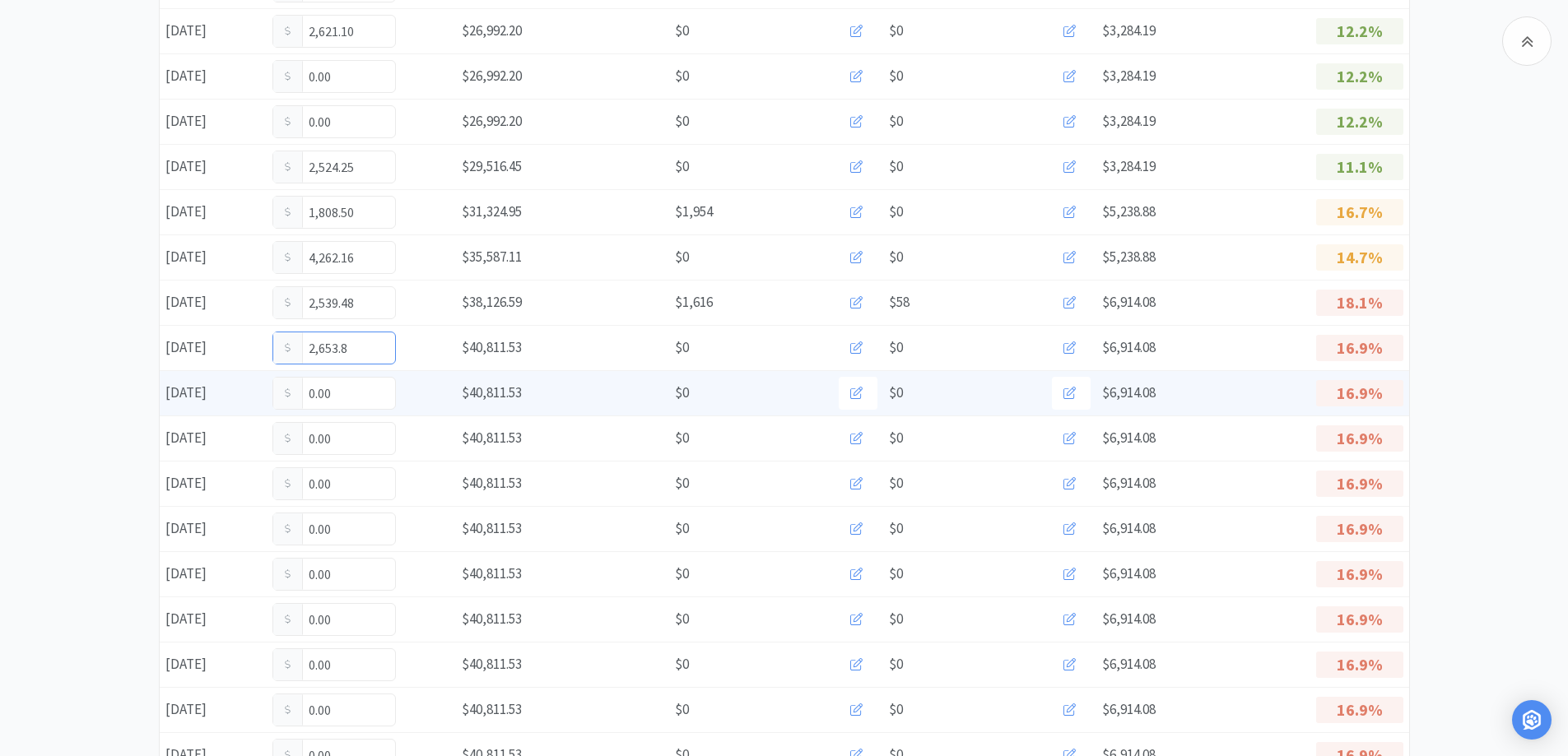
type input "2,653.84"
